Goal: Task Accomplishment & Management: Complete application form

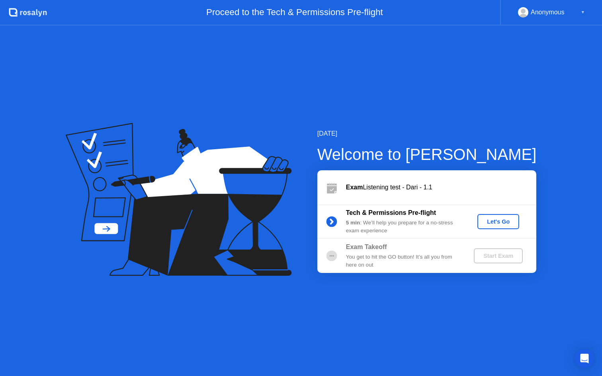
click at [501, 217] on button "Let's Go" at bounding box center [499, 221] width 42 height 15
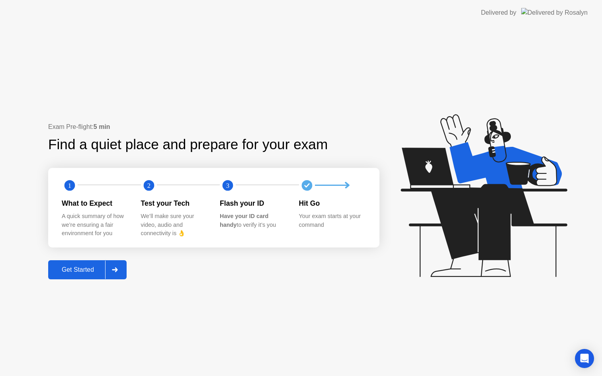
click at [85, 271] on div "Get Started" at bounding box center [78, 269] width 55 height 7
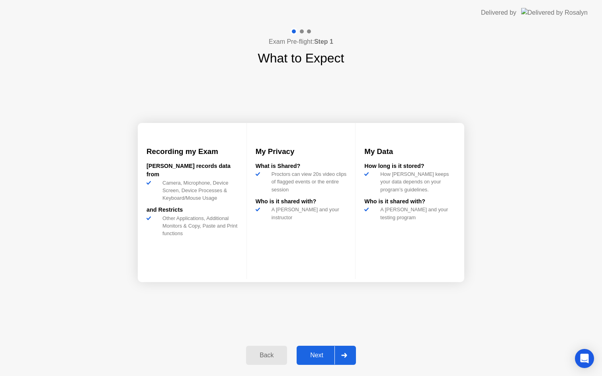
click at [321, 353] on div "Next" at bounding box center [316, 355] width 35 height 7
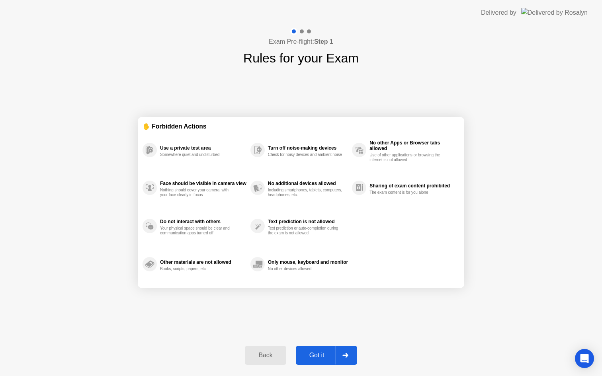
click at [321, 353] on div "Got it" at bounding box center [316, 355] width 37 height 7
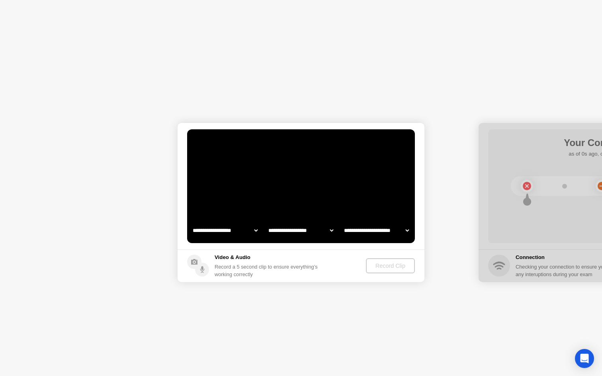
select select "**********"
select select "*******"
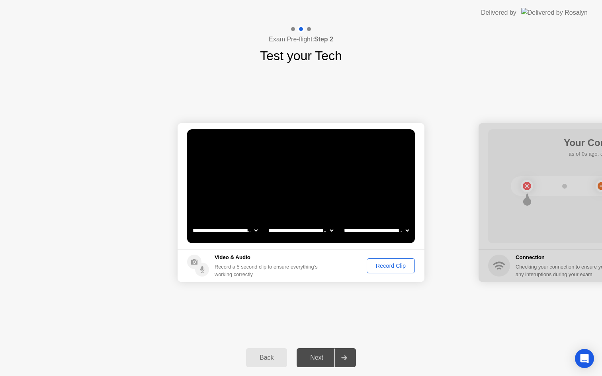
click at [392, 264] on div "Record Clip" at bounding box center [391, 266] width 43 height 6
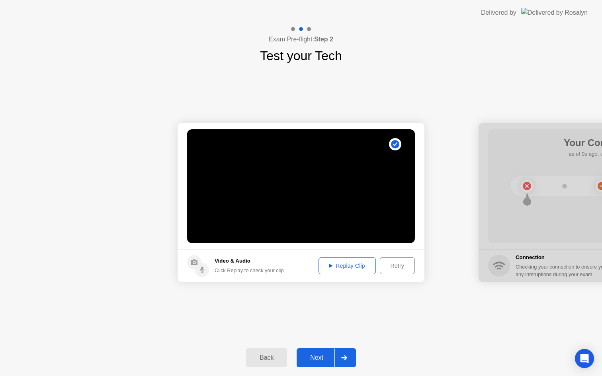
click at [362, 266] on div "Replay Clip" at bounding box center [347, 266] width 52 height 6
click at [316, 362] on div "Next" at bounding box center [316, 357] width 35 height 7
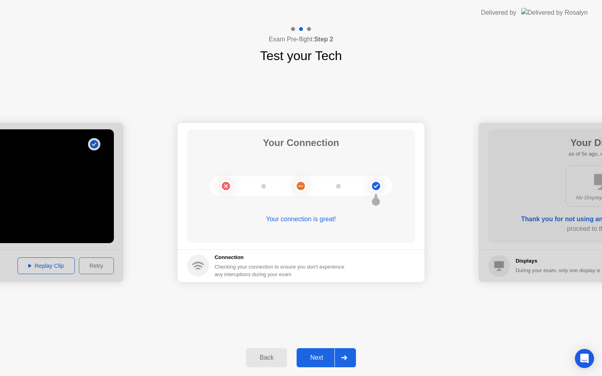
click at [317, 352] on button "Next" at bounding box center [326, 358] width 59 height 19
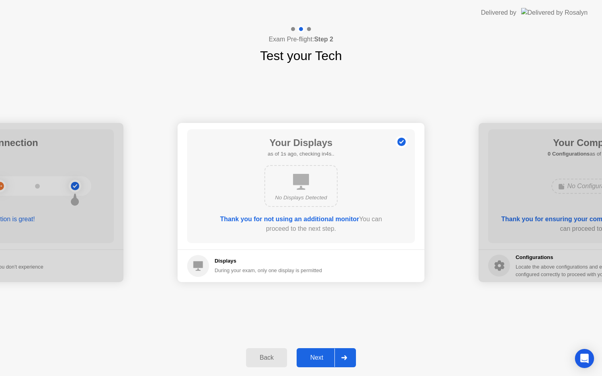
click at [317, 352] on button "Next" at bounding box center [326, 358] width 59 height 19
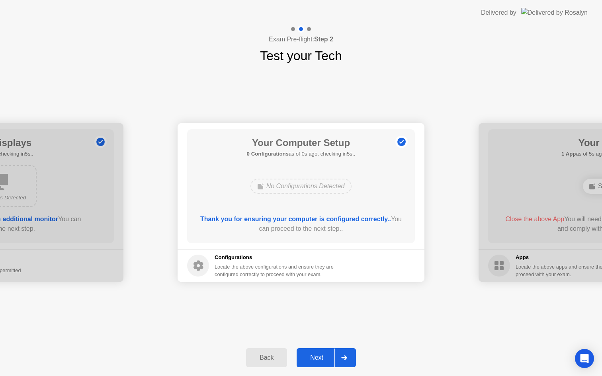
click at [317, 352] on button "Next" at bounding box center [326, 358] width 59 height 19
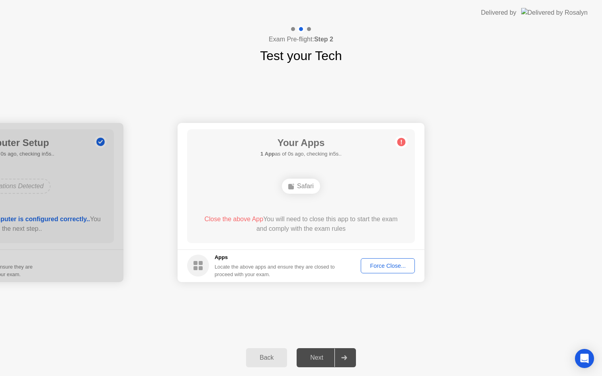
click at [394, 268] on div "Force Close..." at bounding box center [388, 266] width 49 height 6
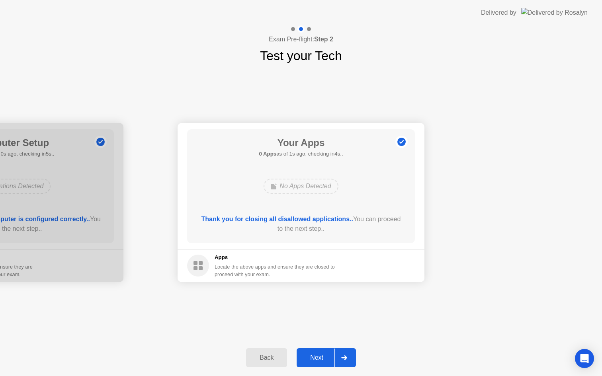
click at [317, 354] on div "Next" at bounding box center [316, 357] width 35 height 7
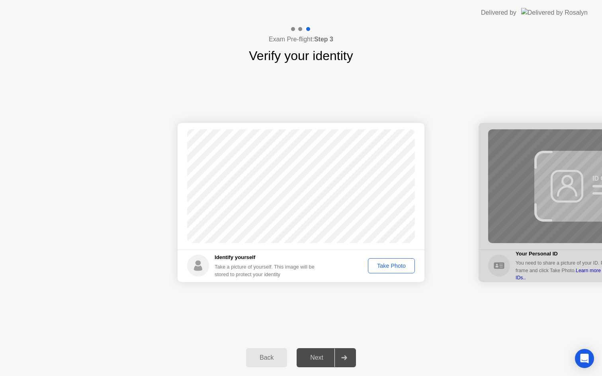
click at [393, 266] on div "Take Photo" at bounding box center [391, 266] width 41 height 6
click at [319, 356] on div "Next" at bounding box center [316, 357] width 35 height 7
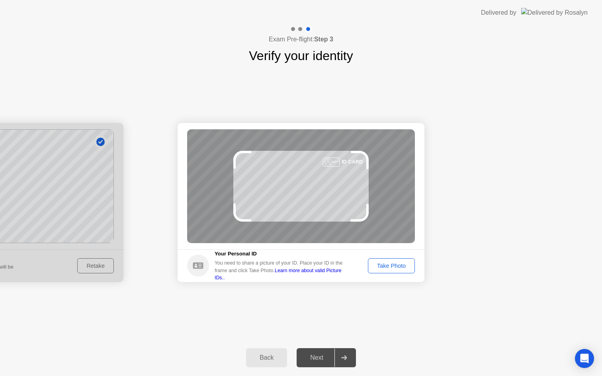
click at [396, 264] on div "Take Photo" at bounding box center [391, 266] width 41 height 6
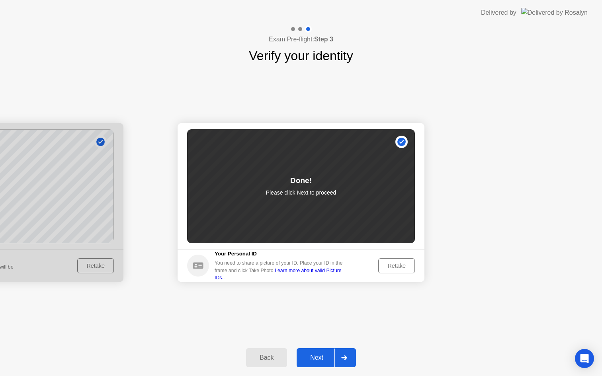
click at [316, 357] on div "Next" at bounding box center [316, 357] width 35 height 7
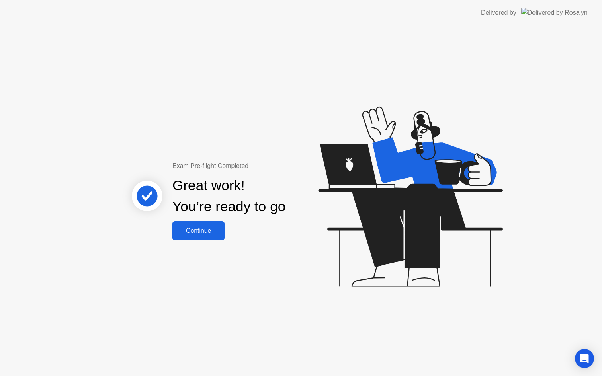
click at [199, 227] on div "Continue" at bounding box center [198, 230] width 47 height 7
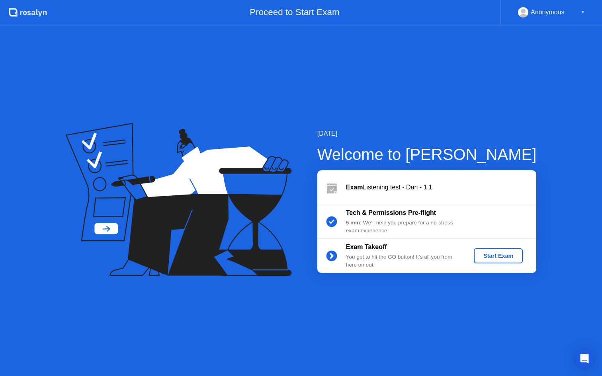
click at [503, 254] on div "Start Exam" at bounding box center [498, 256] width 43 height 6
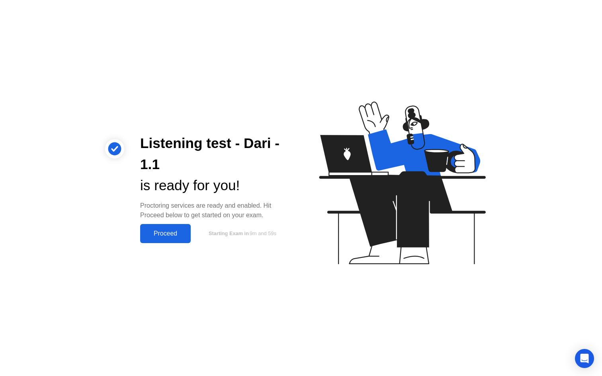
click at [155, 230] on div "Proceed" at bounding box center [166, 233] width 46 height 7
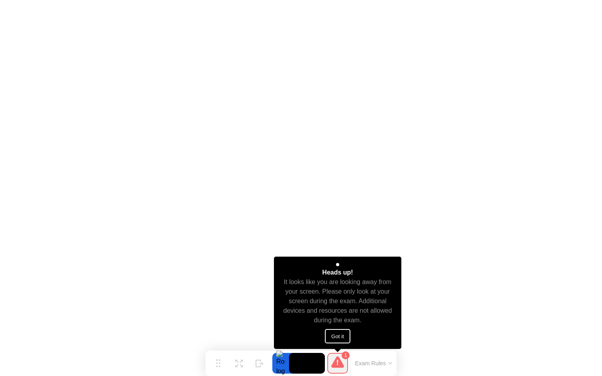
click at [339, 334] on button "Got it" at bounding box center [337, 336] width 25 height 14
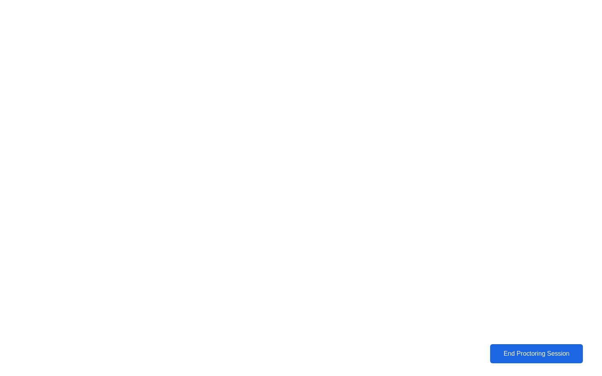
click at [528, 352] on div "End Proctoring Session" at bounding box center [537, 354] width 88 height 7
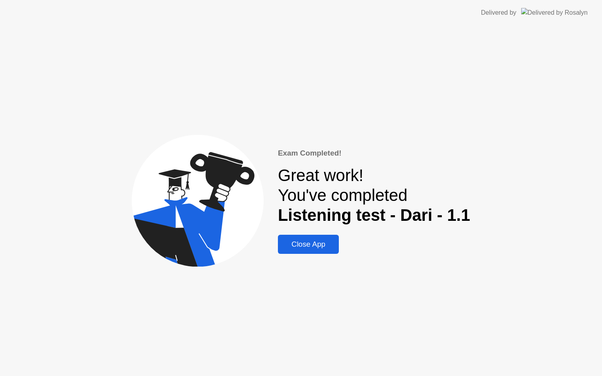
click at [312, 245] on div "Close App" at bounding box center [308, 244] width 56 height 9
